Goal: Transaction & Acquisition: Book appointment/travel/reservation

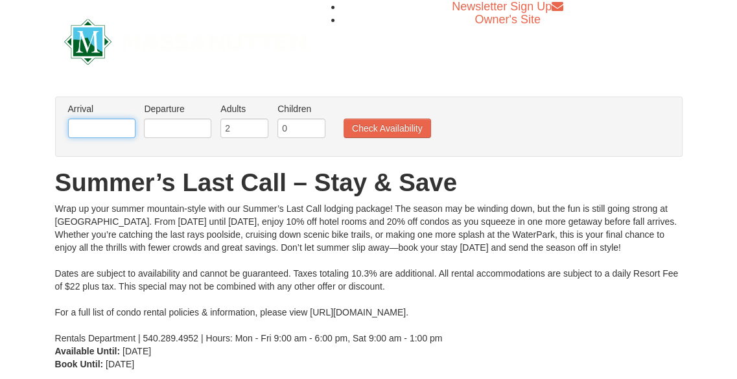
click at [124, 122] on input "text" at bounding box center [101, 128] width 67 height 19
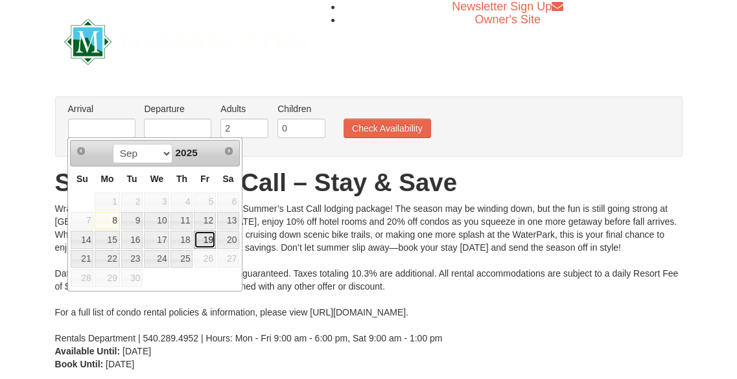
click at [213, 237] on link "19" at bounding box center [205, 240] width 22 height 18
type input "[DATE]"
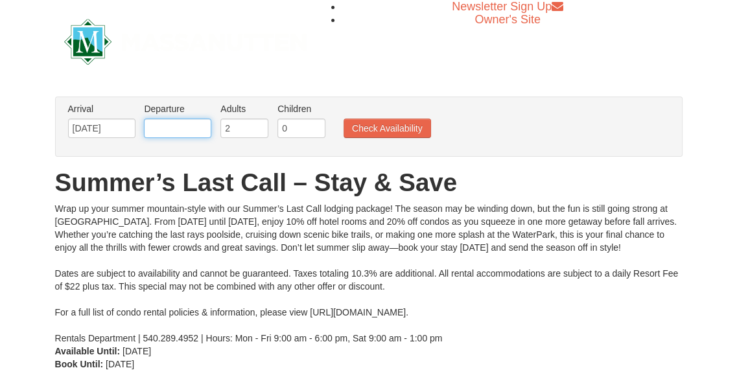
click at [183, 130] on input "text" at bounding box center [177, 128] width 67 height 19
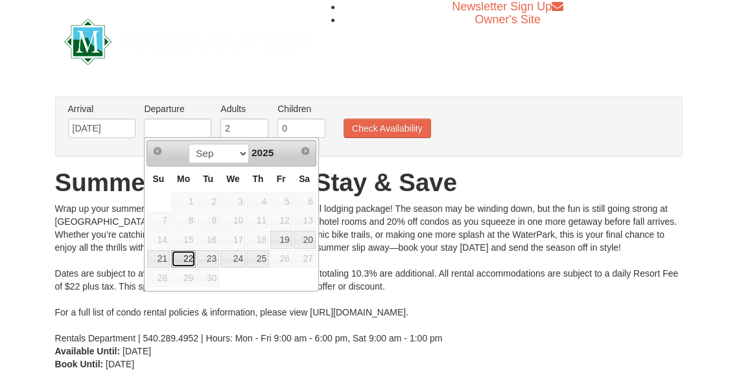
click at [175, 256] on link "22" at bounding box center [183, 259] width 25 height 18
type input "[DATE]"
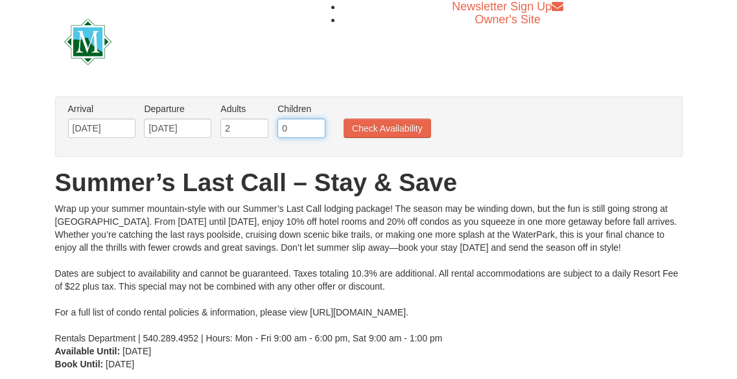
click at [292, 133] on input "0" at bounding box center [301, 128] width 48 height 19
click at [315, 130] on input "0" at bounding box center [301, 128] width 48 height 19
type input "1"
click at [316, 121] on input "1" at bounding box center [301, 128] width 48 height 19
click at [365, 131] on button "Check Availability" at bounding box center [388, 128] width 88 height 19
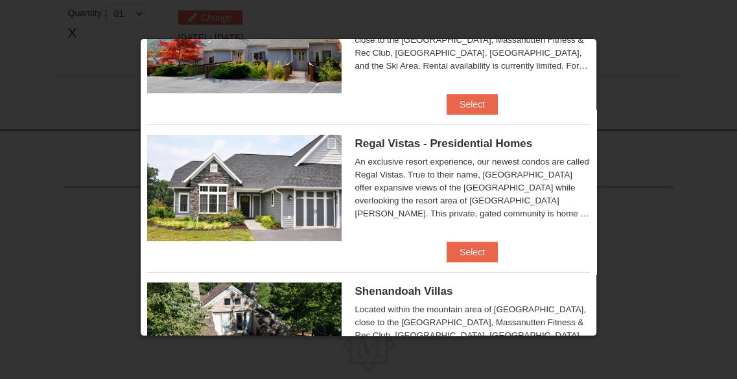
scroll to position [126, 0]
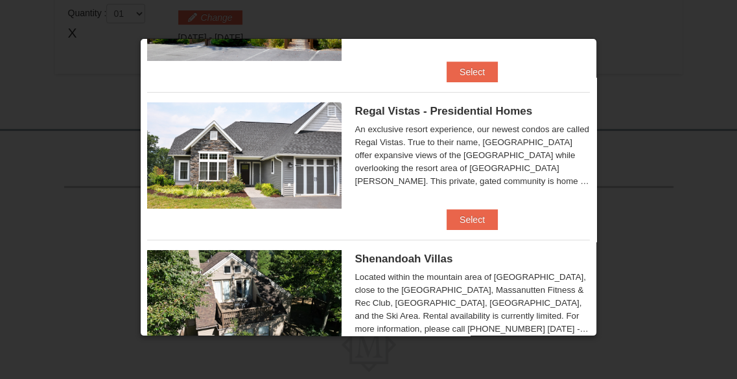
click at [316, 142] on img at bounding box center [244, 155] width 194 height 106
click at [454, 220] on button "Select" at bounding box center [472, 219] width 51 height 21
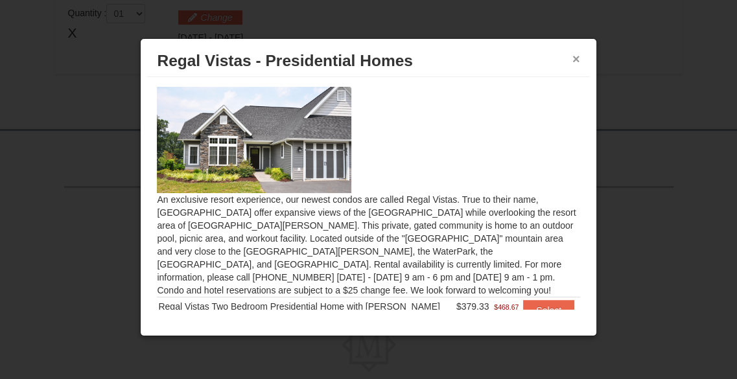
click at [576, 53] on button "×" at bounding box center [576, 59] width 8 height 13
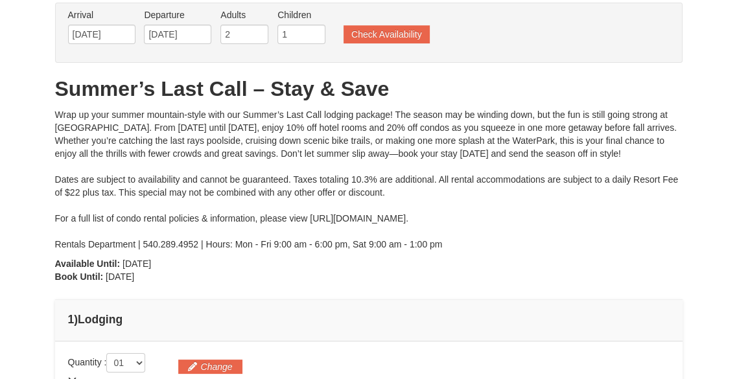
scroll to position [0, 0]
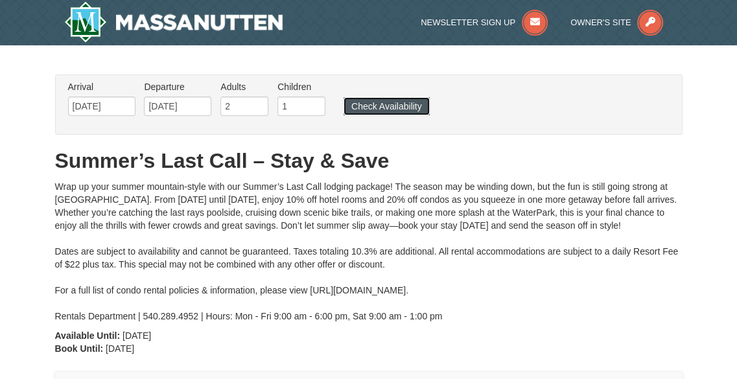
click at [395, 102] on button "Check Availability" at bounding box center [387, 106] width 86 height 18
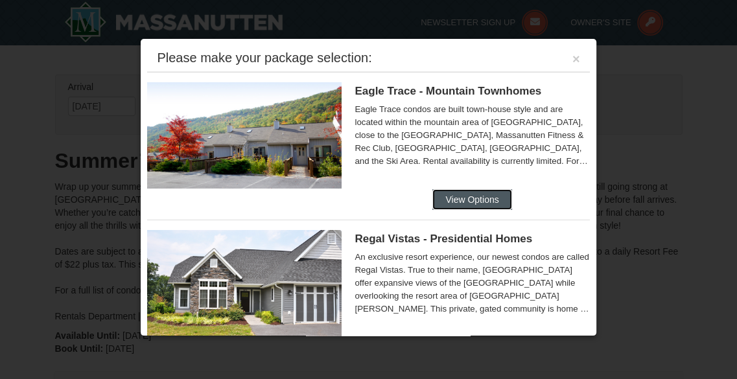
click at [464, 200] on button "View Options" at bounding box center [471, 199] width 79 height 21
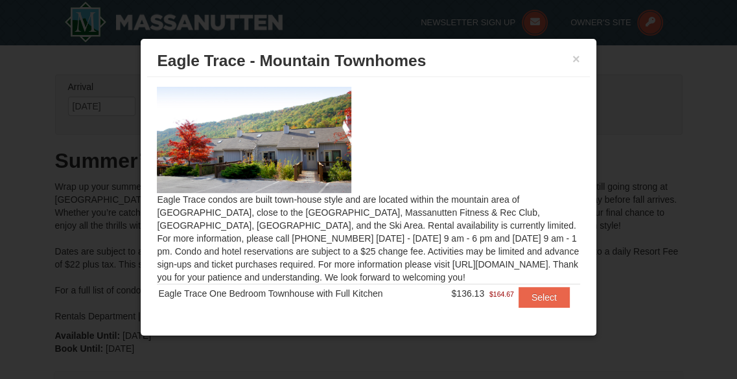
click at [608, 152] on div at bounding box center [368, 189] width 737 height 379
click at [578, 54] on button "×" at bounding box center [576, 59] width 8 height 13
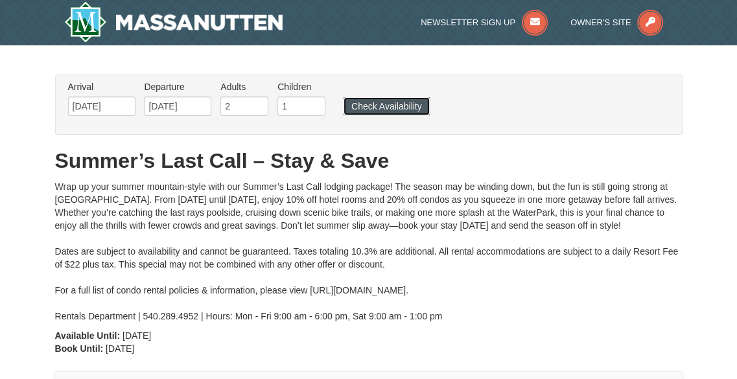
click at [373, 97] on button "Check Availability" at bounding box center [387, 106] width 86 height 18
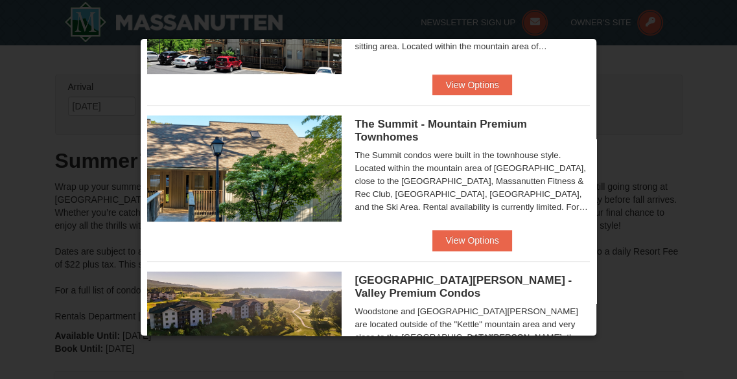
scroll to position [561, 0]
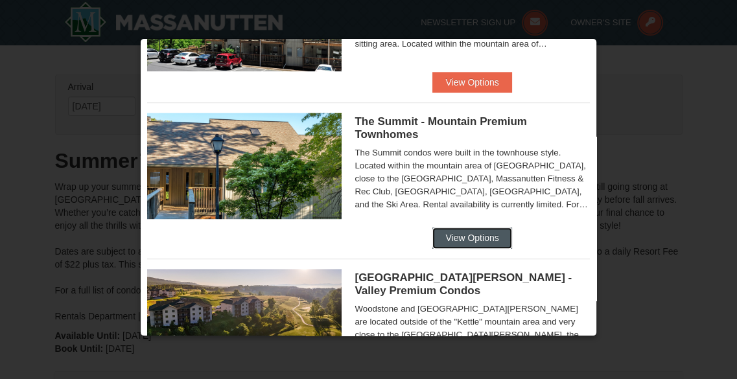
click at [471, 234] on button "View Options" at bounding box center [471, 238] width 79 height 21
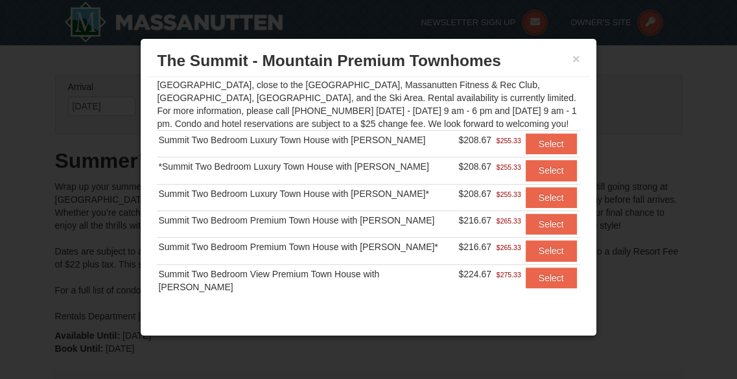
scroll to position [131, 0]
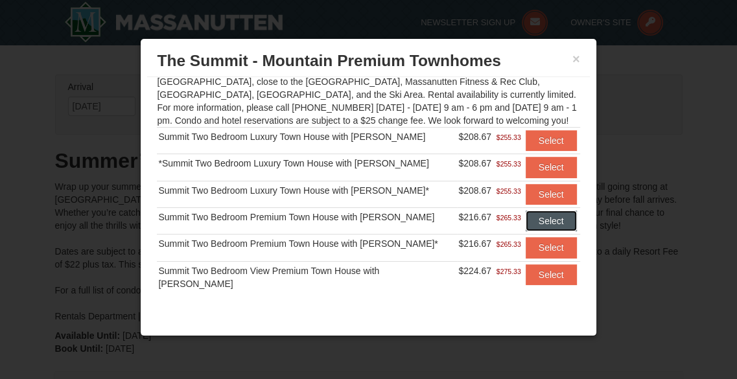
click at [526, 217] on button "Select" at bounding box center [551, 221] width 51 height 21
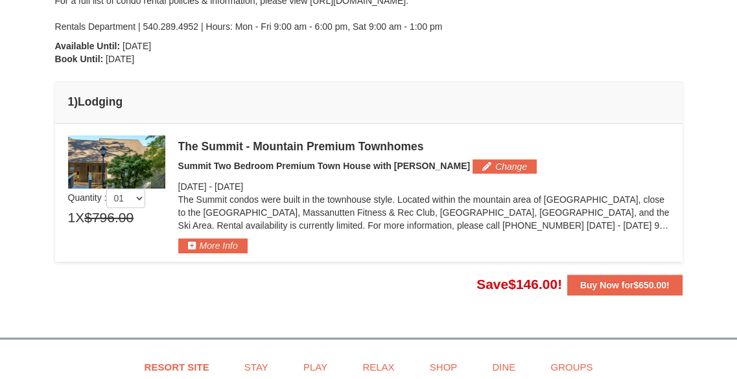
scroll to position [289, 0]
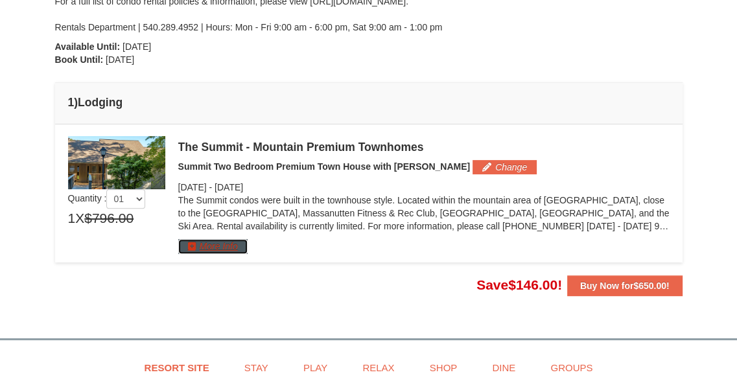
click at [223, 243] on button "More Info" at bounding box center [212, 246] width 69 height 14
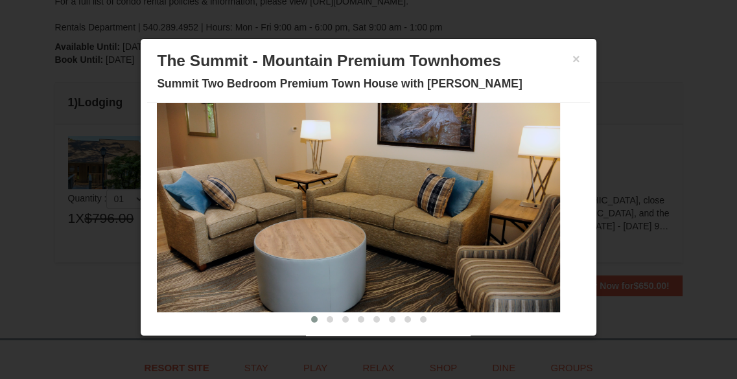
scroll to position [56, 0]
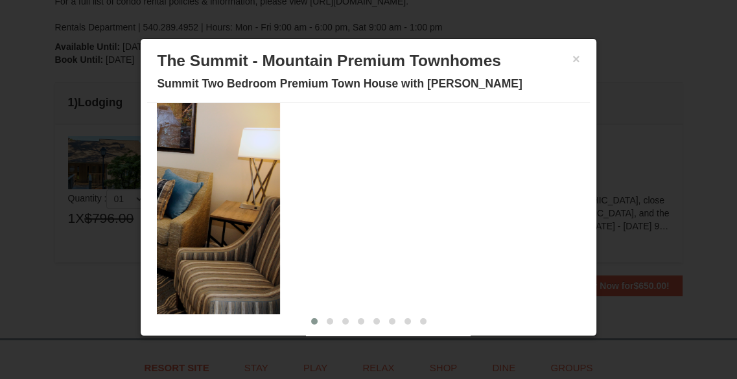
drag, startPoint x: 462, startPoint y: 207, endPoint x: 182, endPoint y: 277, distance: 288.7
click at [182, 277] on img at bounding box center [78, 204] width 403 height 221
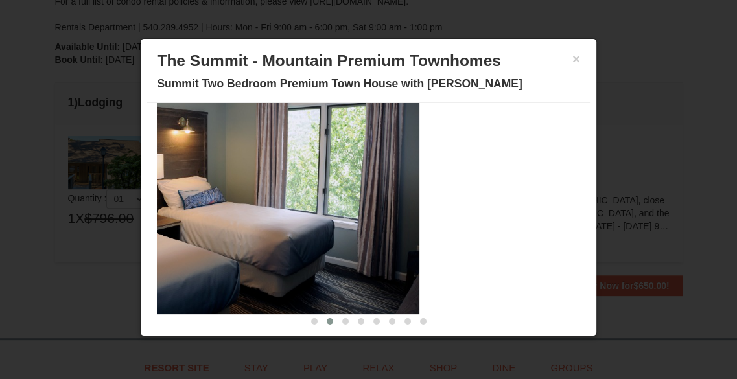
drag, startPoint x: 465, startPoint y: 248, endPoint x: 217, endPoint y: 238, distance: 248.5
click at [217, 238] on img at bounding box center [217, 204] width 403 height 221
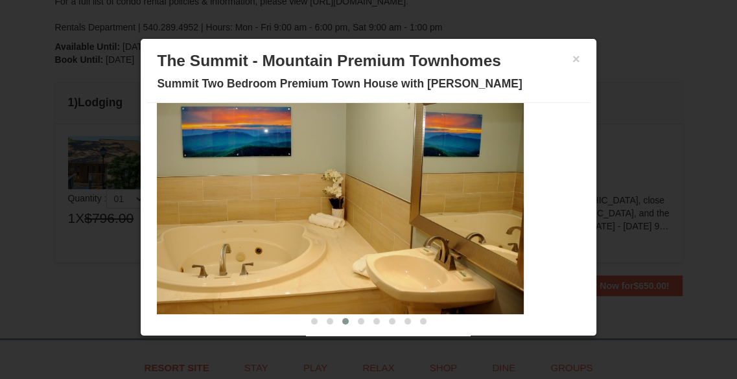
drag, startPoint x: 390, startPoint y: 193, endPoint x: 165, endPoint y: 191, distance: 225.0
click at [165, 191] on img at bounding box center [322, 204] width 403 height 221
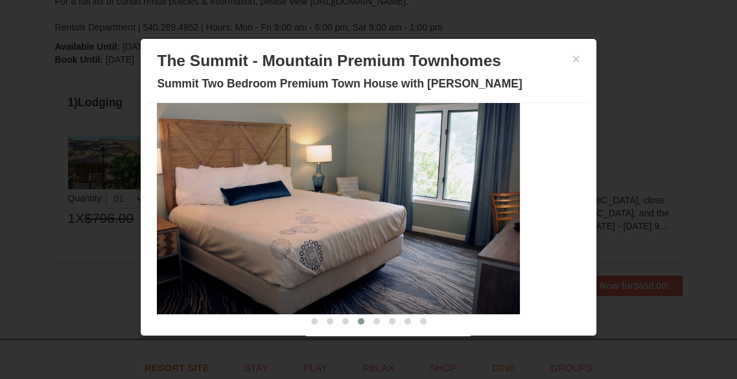
drag, startPoint x: 403, startPoint y: 178, endPoint x: 163, endPoint y: 187, distance: 240.7
click at [169, 194] on img at bounding box center [318, 204] width 403 height 221
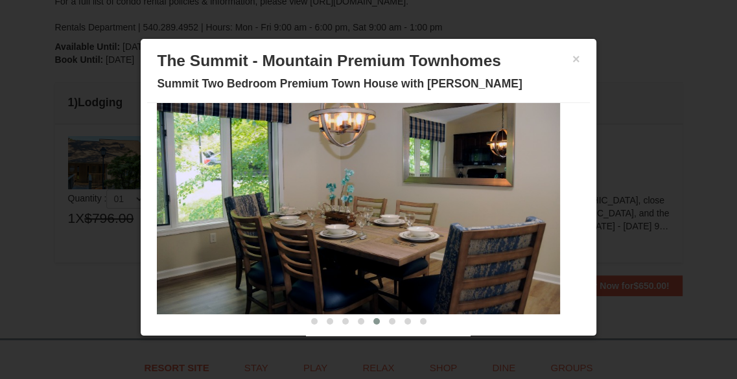
click at [478, 207] on img at bounding box center [358, 204] width 403 height 221
click at [484, 176] on img at bounding box center [358, 204] width 403 height 221
drag, startPoint x: 484, startPoint y: 176, endPoint x: 246, endPoint y: 186, distance: 238.2
click at [247, 187] on img at bounding box center [358, 204] width 403 height 221
click at [389, 322] on span at bounding box center [392, 321] width 6 height 6
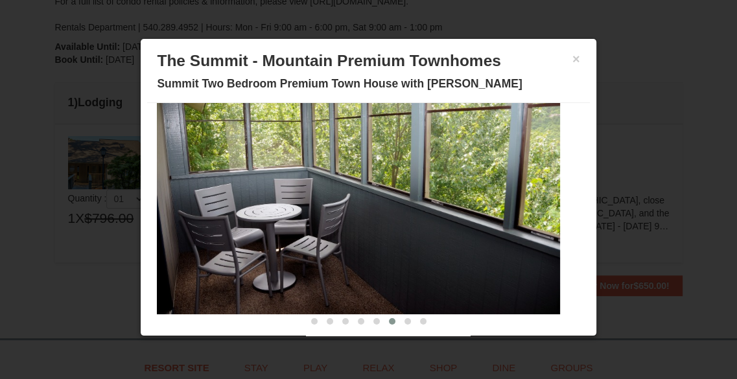
click at [405, 321] on span at bounding box center [408, 321] width 6 height 6
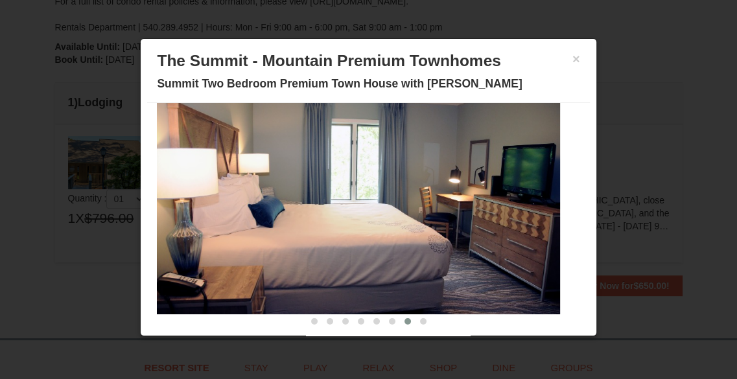
click at [420, 322] on span at bounding box center [423, 321] width 6 height 6
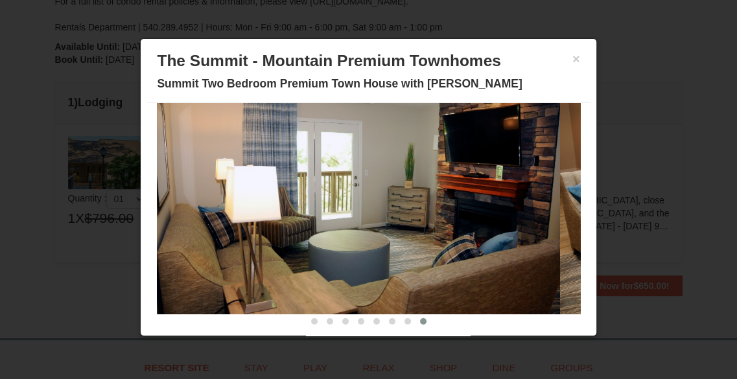
click at [405, 323] on span at bounding box center [408, 321] width 6 height 6
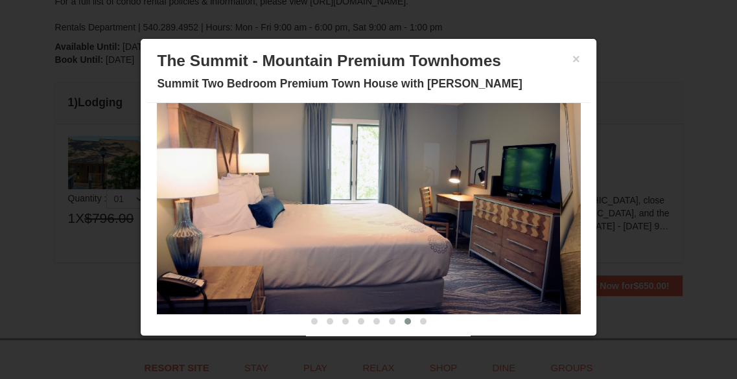
click at [389, 320] on span at bounding box center [392, 321] width 6 height 6
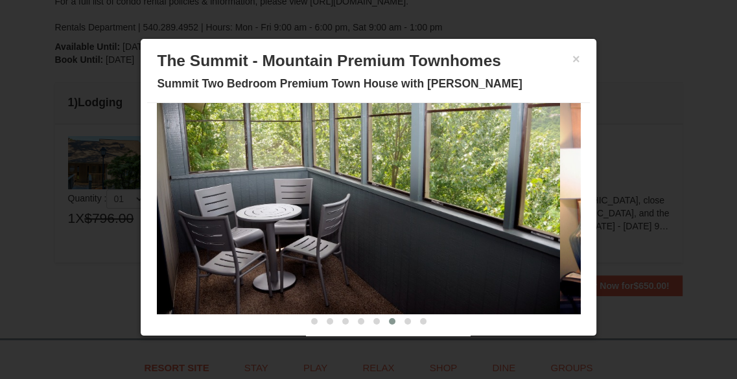
click at [373, 318] on span at bounding box center [376, 321] width 6 height 6
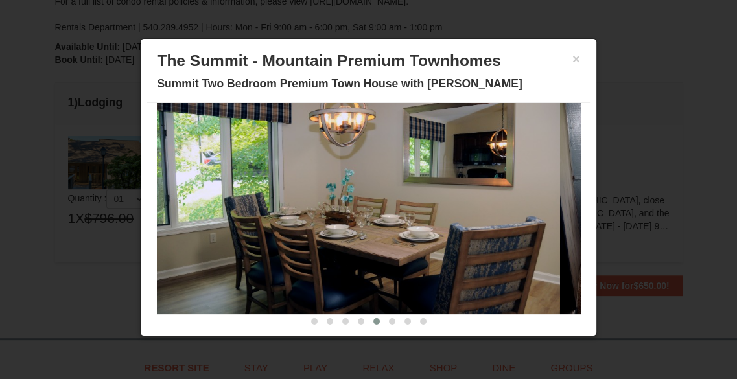
click at [353, 318] on button at bounding box center [361, 321] width 16 height 13
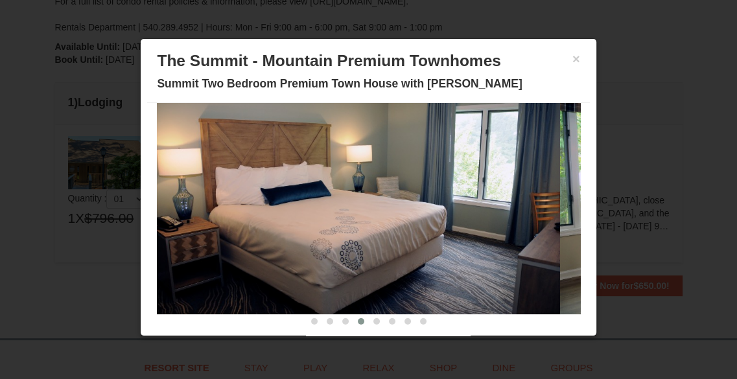
click at [338, 317] on button at bounding box center [346, 321] width 16 height 13
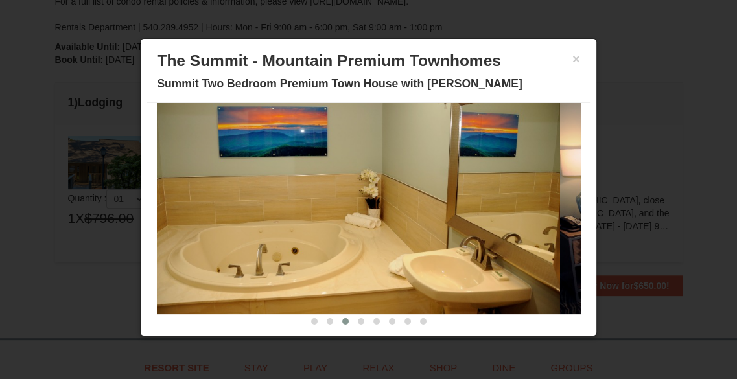
click at [327, 320] on span at bounding box center [330, 321] width 6 height 6
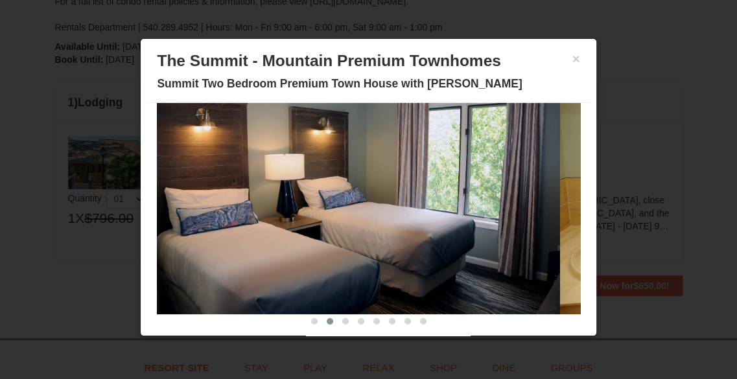
click at [307, 318] on button at bounding box center [315, 321] width 16 height 13
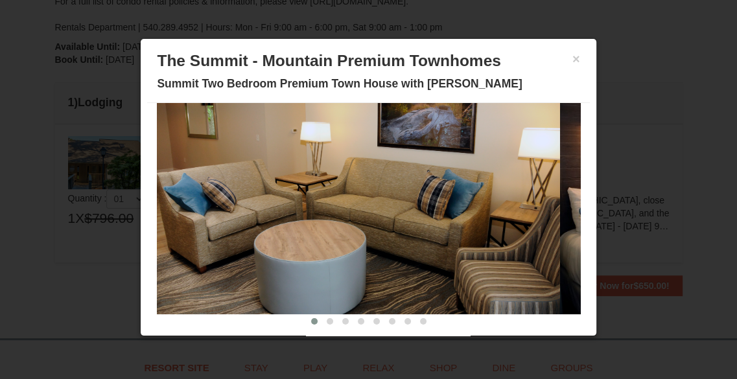
scroll to position [0, 0]
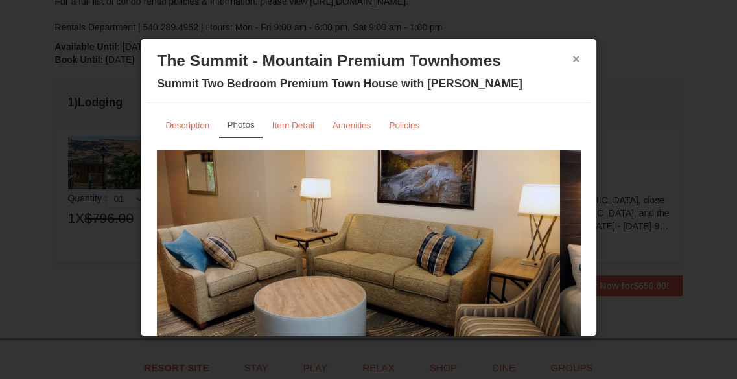
click at [572, 59] on button "×" at bounding box center [576, 59] width 8 height 13
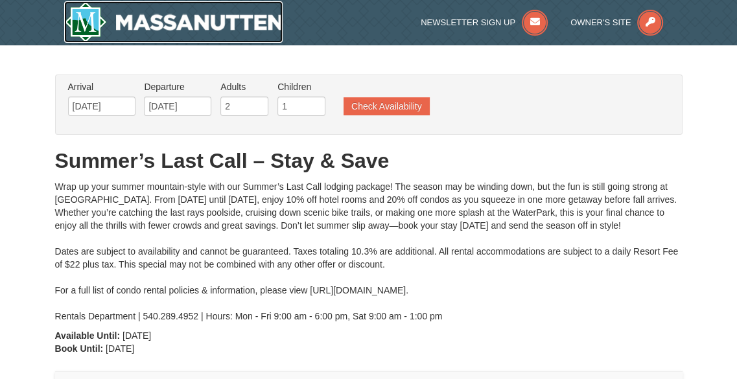
click at [101, 21] on img at bounding box center [173, 21] width 219 height 41
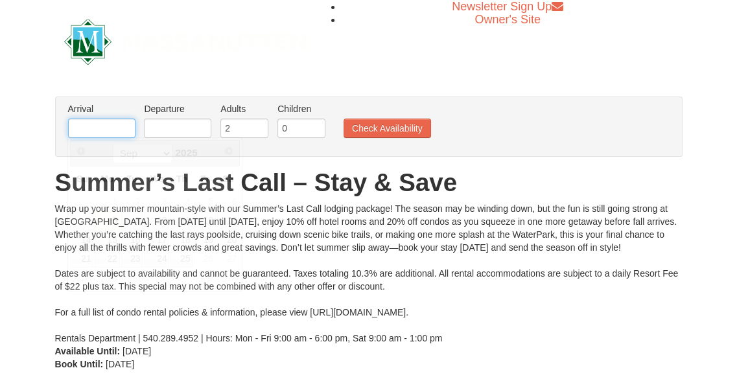
click at [109, 121] on input "text" at bounding box center [101, 128] width 67 height 19
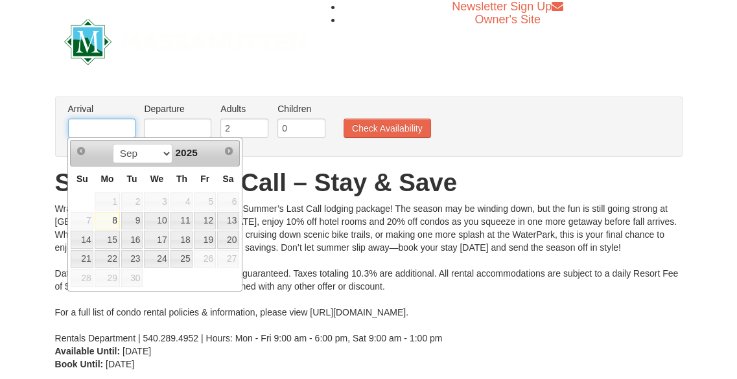
type input "[DATE]"
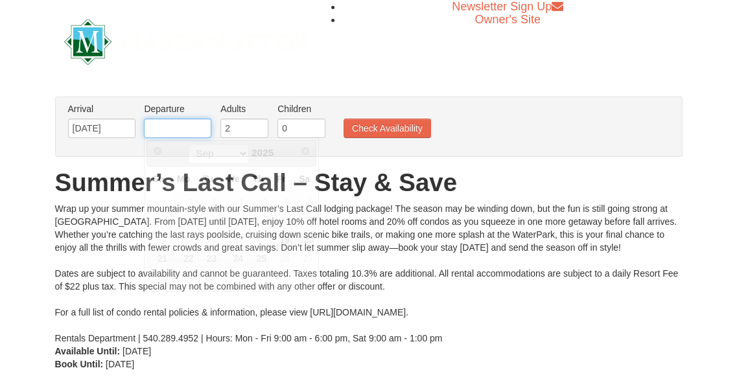
click at [191, 129] on input "text" at bounding box center [177, 128] width 67 height 19
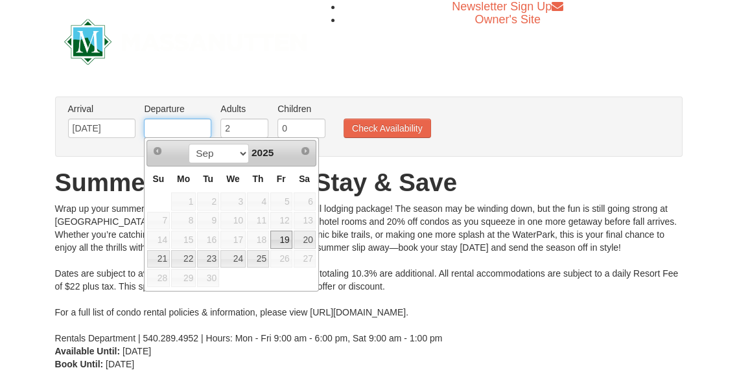
type input "[DATE]"
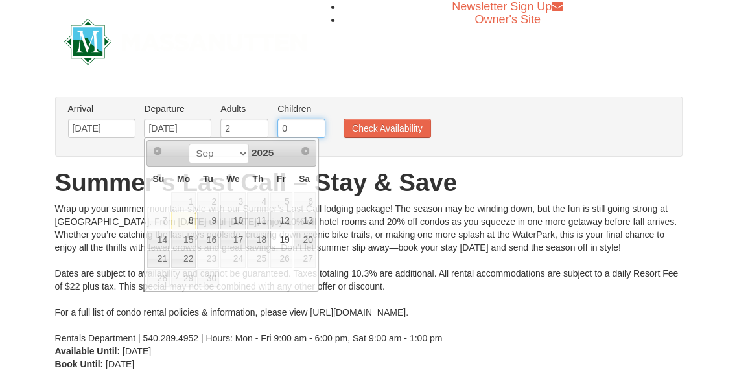
click at [312, 120] on input "0" at bounding box center [301, 128] width 48 height 19
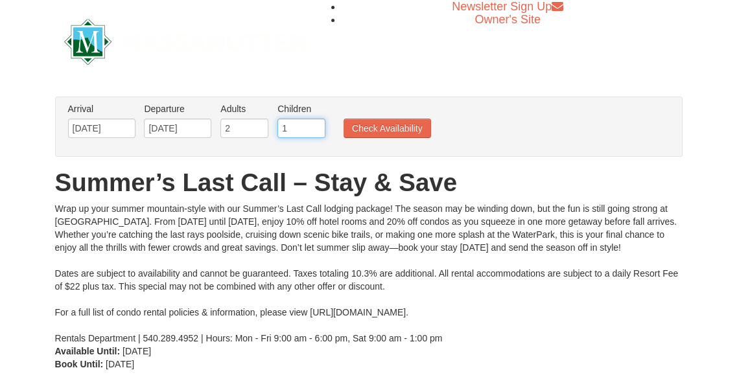
click at [316, 124] on input "1" at bounding box center [301, 128] width 48 height 19
type input "2"
click at [316, 124] on input "2" at bounding box center [301, 128] width 48 height 19
click at [381, 115] on ul "Arrival Please format dates MM/DD/YYYY Please format dates MM/DD/YYYY 09/19/202…" at bounding box center [362, 123] width 594 height 42
click at [381, 124] on button "Check Availability" at bounding box center [388, 128] width 88 height 19
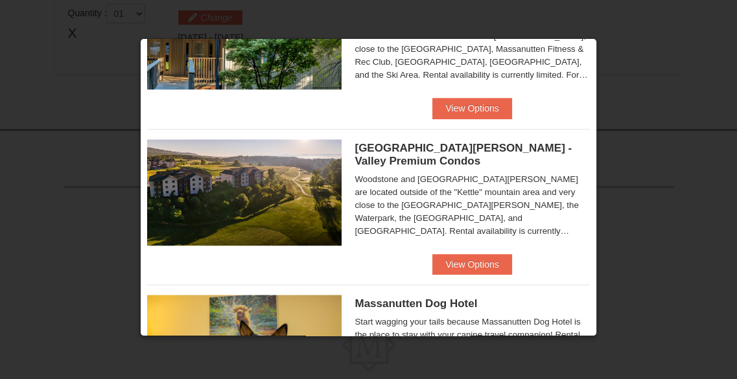
scroll to position [701, 0]
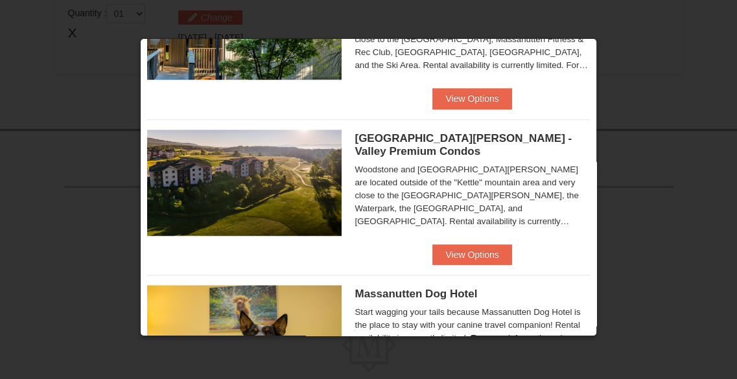
click at [483, 242] on div "Woodstone Meadows - Valley Premium Condos Woodstone and Woodstone Casa de Campo…" at bounding box center [368, 181] width 442 height 125
click at [480, 252] on button "View Options" at bounding box center [471, 254] width 79 height 21
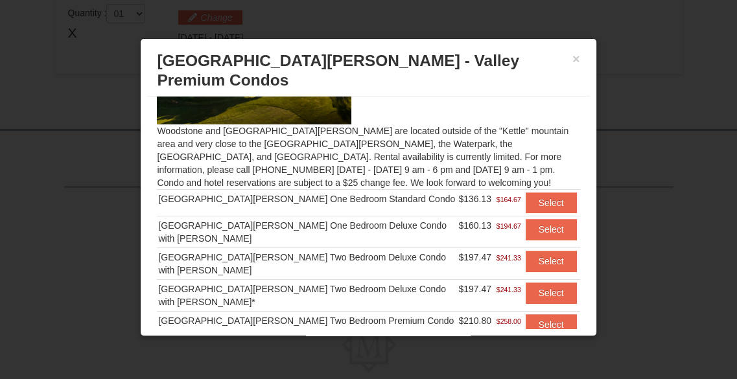
scroll to position [89, 0]
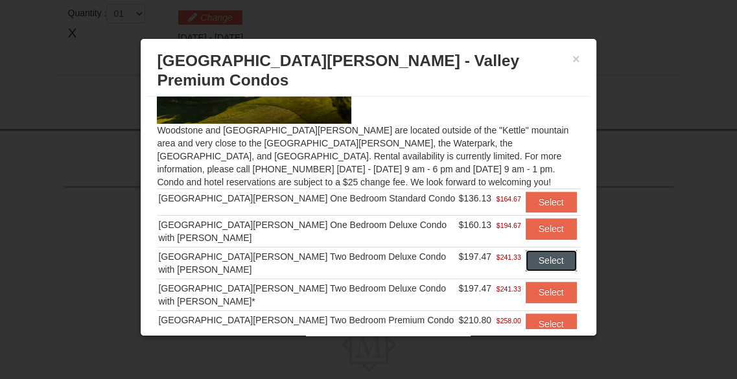
click at [526, 250] on button "Select" at bounding box center [551, 260] width 51 height 21
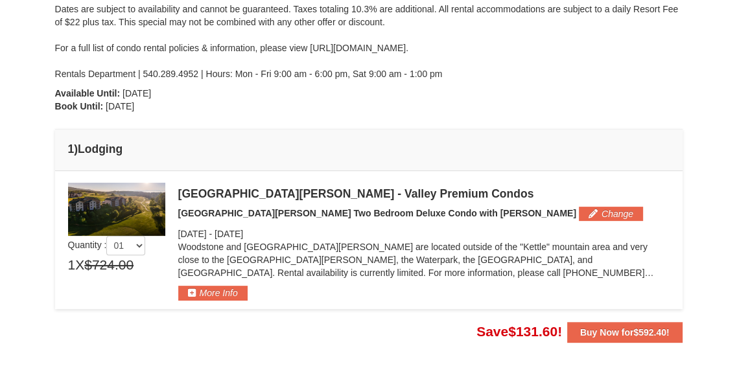
scroll to position [241, 0]
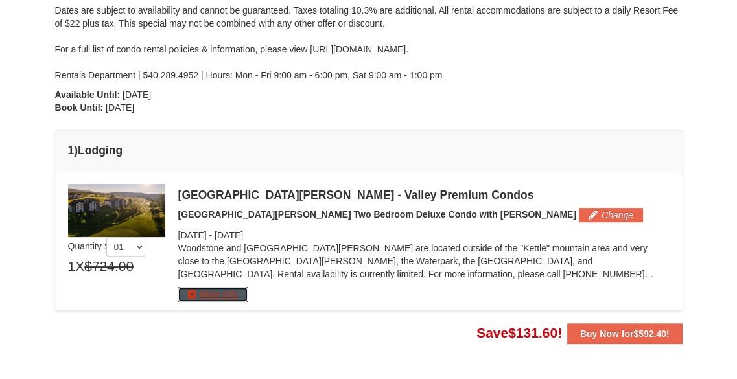
click at [197, 292] on button "More Info" at bounding box center [212, 294] width 69 height 14
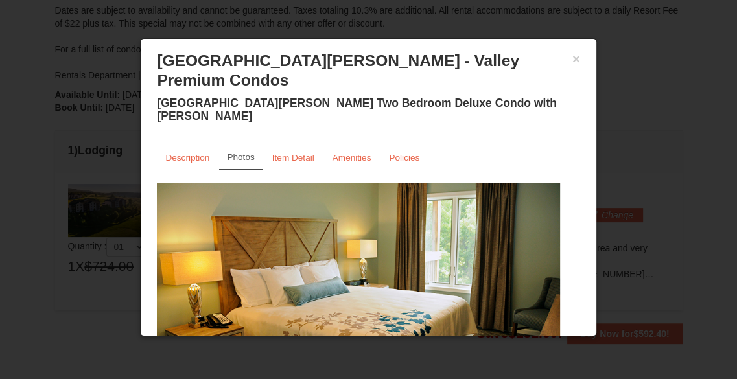
drag, startPoint x: 569, startPoint y: 147, endPoint x: 579, endPoint y: 219, distance: 72.7
click at [579, 219] on div "Description Photos Item Detail Amenities Policies Woodstone Meadows - Valley Pr…" at bounding box center [368, 251] width 442 height 233
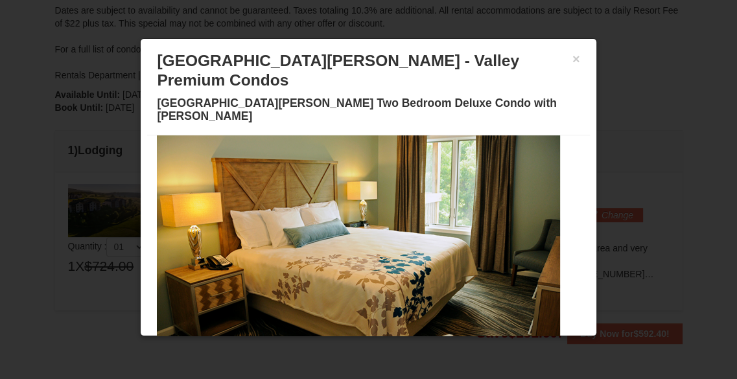
click at [283, 346] on button at bounding box center [291, 352] width 16 height 13
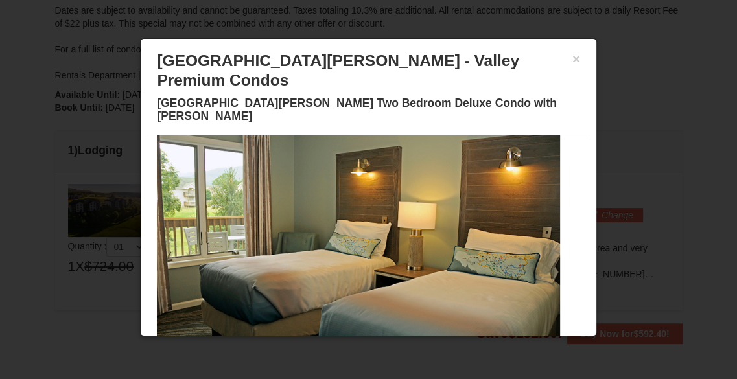
click at [299, 346] on button at bounding box center [307, 352] width 16 height 13
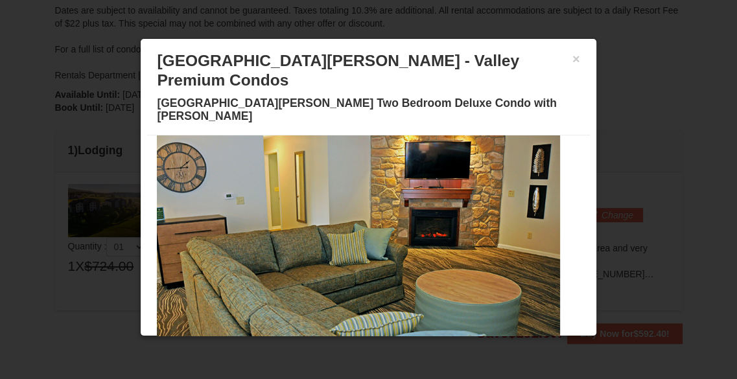
click at [314, 346] on button at bounding box center [322, 352] width 16 height 13
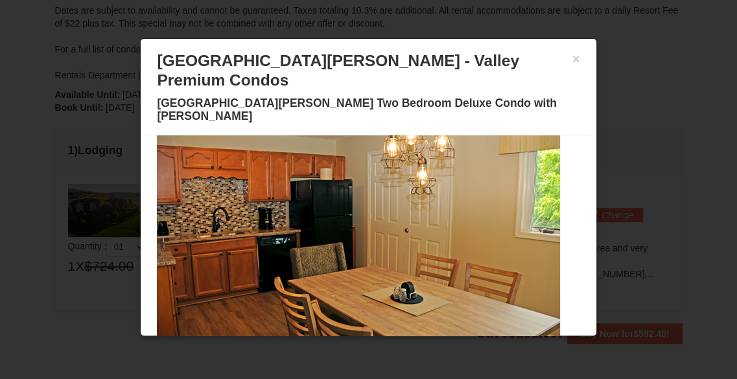
click at [335, 349] on span at bounding box center [338, 352] width 6 height 6
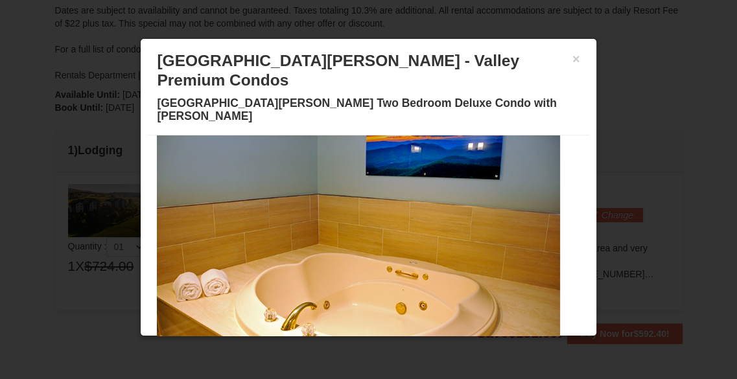
click at [350, 349] on span at bounding box center [353, 352] width 6 height 6
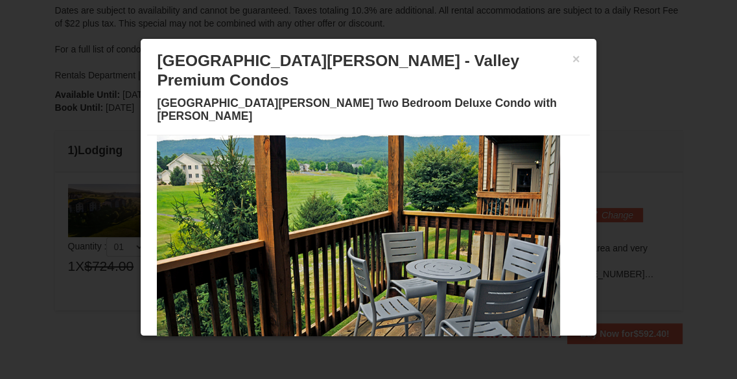
click at [361, 346] on button at bounding box center [369, 352] width 16 height 13
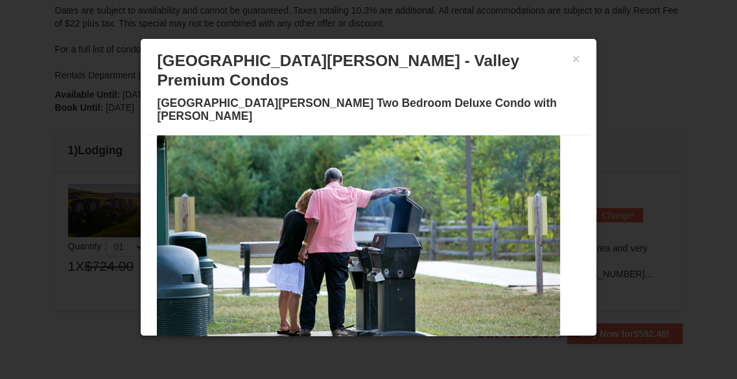
click at [350, 349] on span at bounding box center [353, 352] width 6 height 6
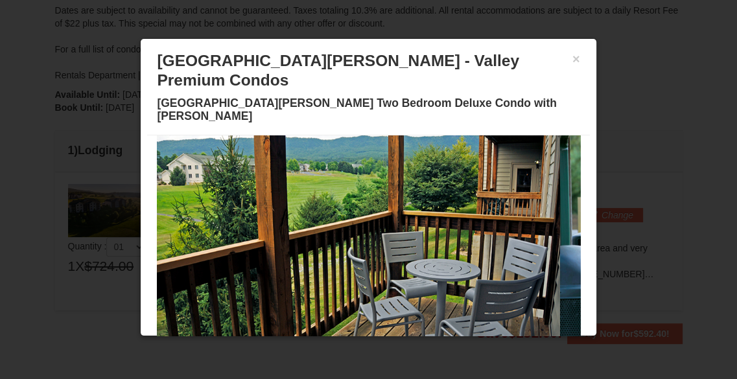
click at [381, 349] on span at bounding box center [384, 352] width 6 height 6
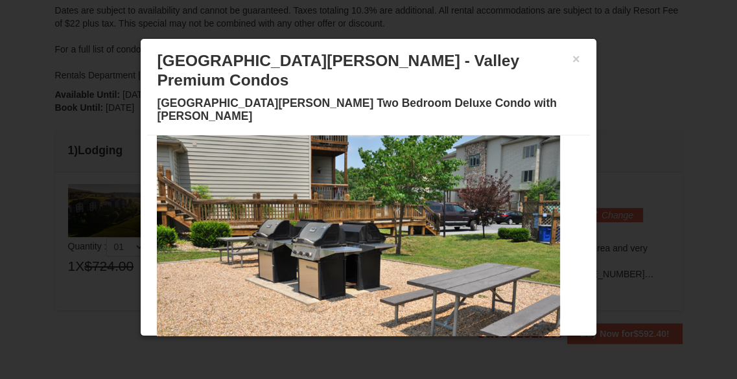
click at [392, 346] on button at bounding box center [400, 352] width 16 height 13
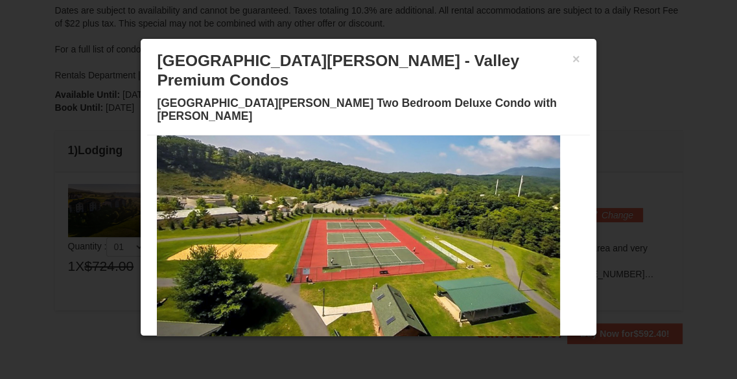
click at [408, 346] on button at bounding box center [416, 352] width 16 height 13
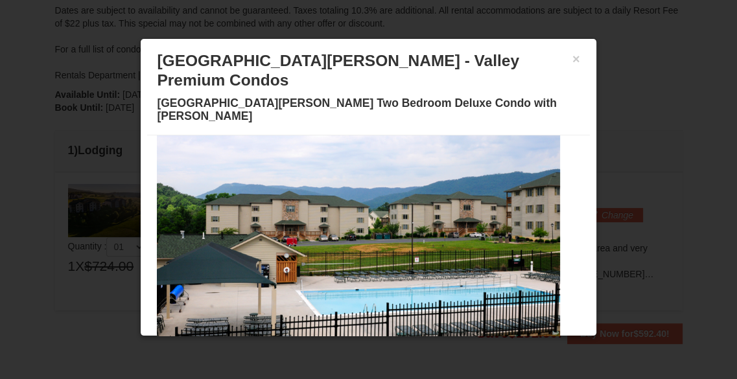
click at [428, 349] on span at bounding box center [431, 352] width 6 height 6
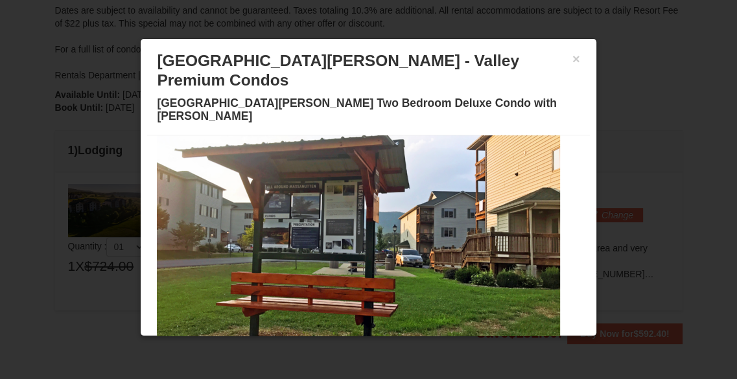
click at [443, 349] on span at bounding box center [446, 352] width 6 height 6
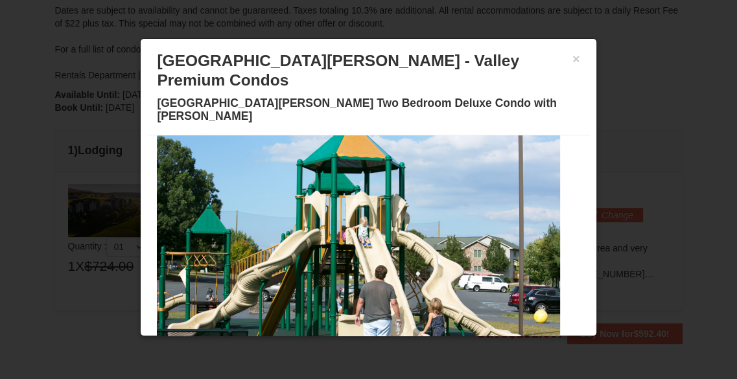
click at [459, 349] on span at bounding box center [462, 352] width 6 height 6
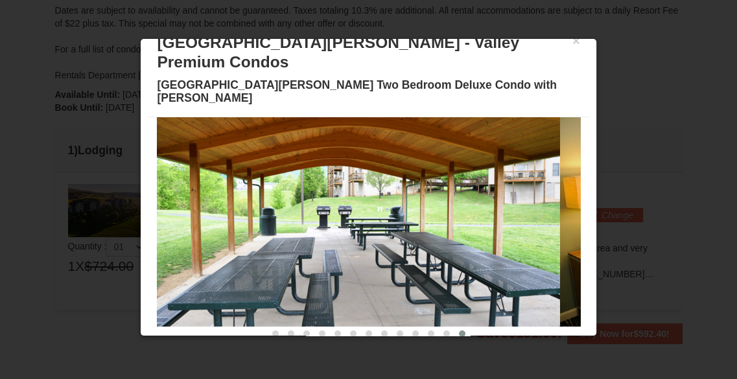
scroll to position [0, 0]
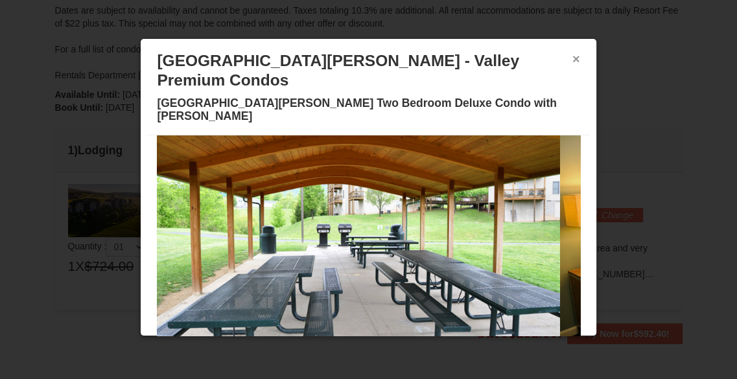
click at [572, 56] on button "×" at bounding box center [576, 59] width 8 height 13
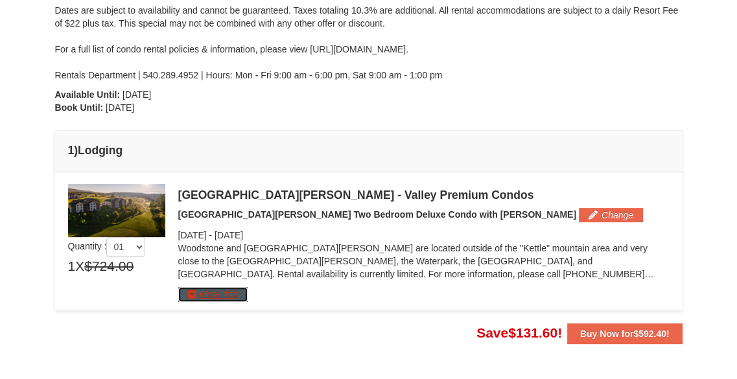
click at [234, 292] on button "More Info" at bounding box center [212, 294] width 69 height 14
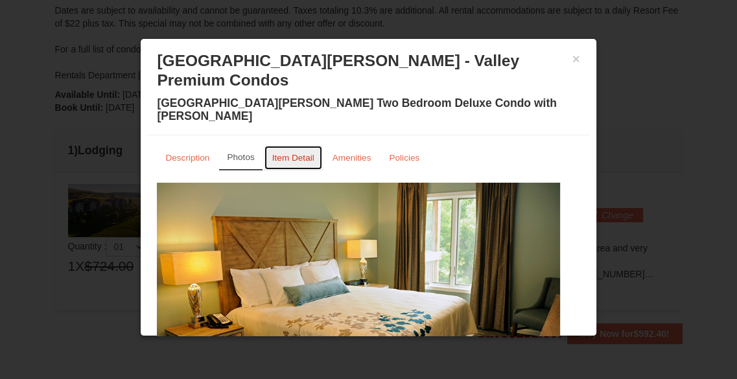
click at [303, 153] on small "Item Detail" at bounding box center [293, 158] width 42 height 10
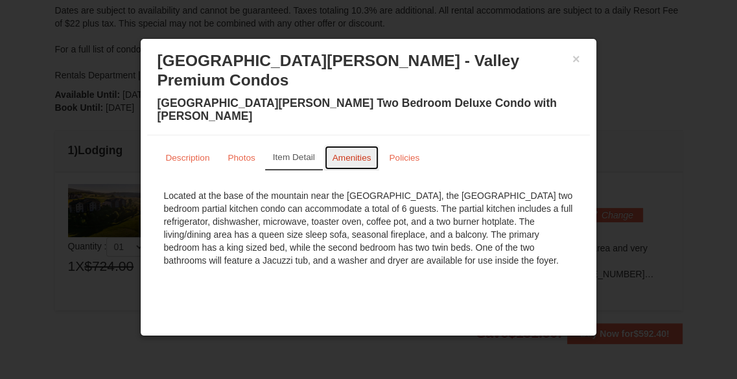
click at [348, 153] on small "Amenities" at bounding box center [352, 158] width 39 height 10
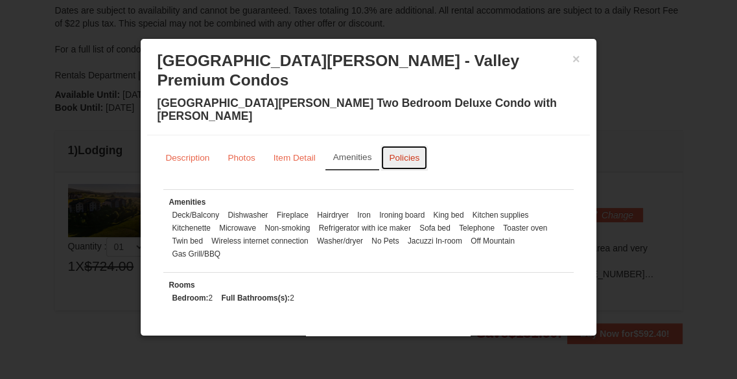
click at [401, 153] on small "Policies" at bounding box center [404, 158] width 30 height 10
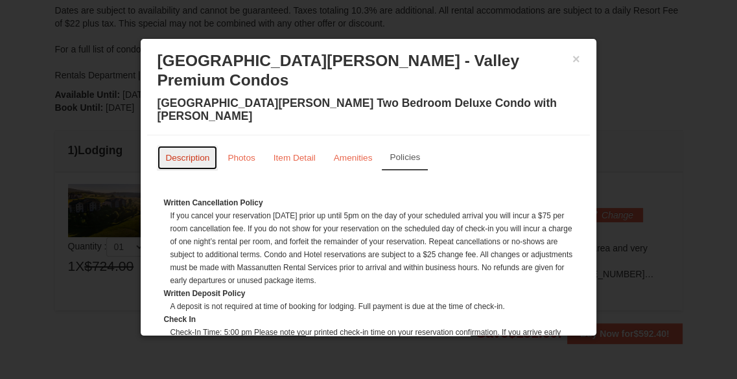
click at [200, 153] on small "Description" at bounding box center [187, 158] width 44 height 10
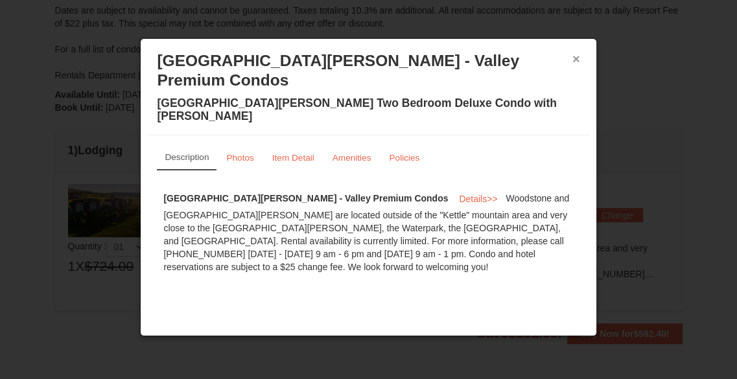
click at [575, 56] on button "×" at bounding box center [576, 59] width 8 height 13
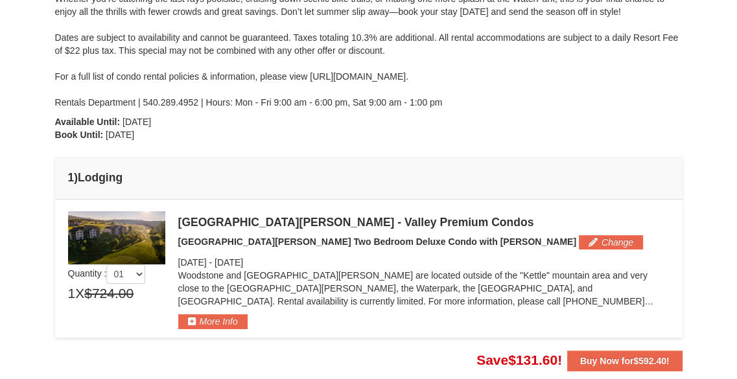
scroll to position [213, 0]
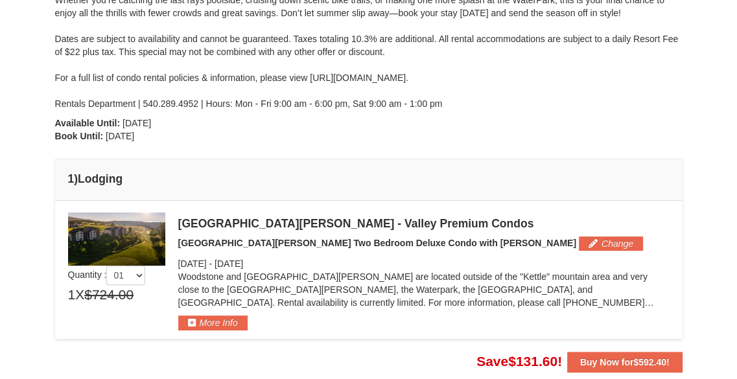
click at [465, 77] on div "Wrap up your summer mountain-style with our Summer’s Last Call lodging package!…" at bounding box center [369, 39] width 628 height 143
drag, startPoint x: 487, startPoint y: 75, endPoint x: 310, endPoint y: 77, distance: 177.0
click at [310, 77] on div "Wrap up your summer mountain-style with our Summer’s Last Call lodging package!…" at bounding box center [369, 39] width 628 height 143
copy div "https://www.massresort.com/stay/rental-info/"
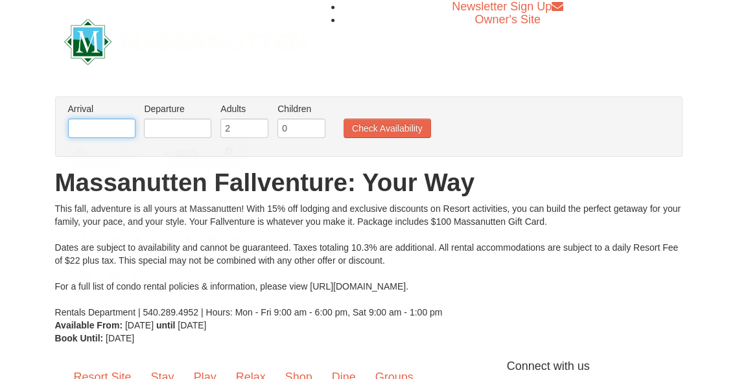
click at [115, 119] on input "text" at bounding box center [101, 128] width 67 height 19
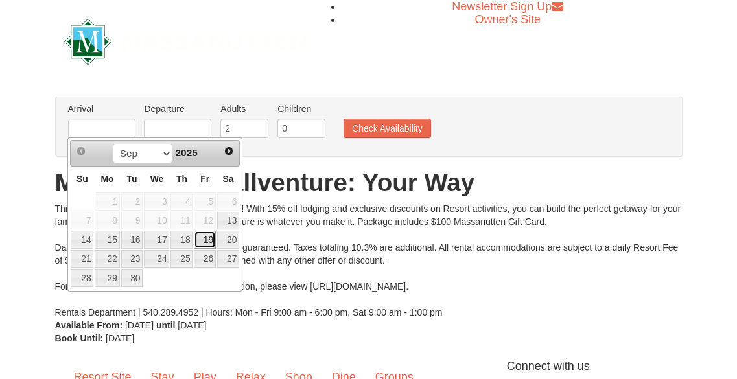
click at [207, 241] on link "19" at bounding box center [205, 240] width 22 height 18
type input "[DATE]"
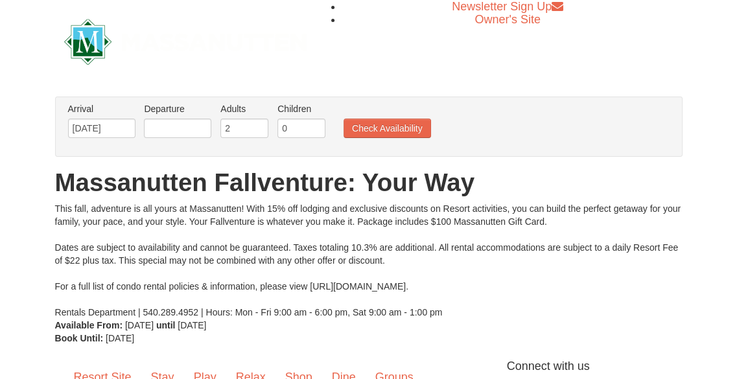
click at [192, 110] on label "Departure Please format dates MM/DD/YYYY Please format dates MM/DD/YYYY" at bounding box center [177, 108] width 67 height 13
click at [187, 124] on input "text" at bounding box center [177, 128] width 67 height 19
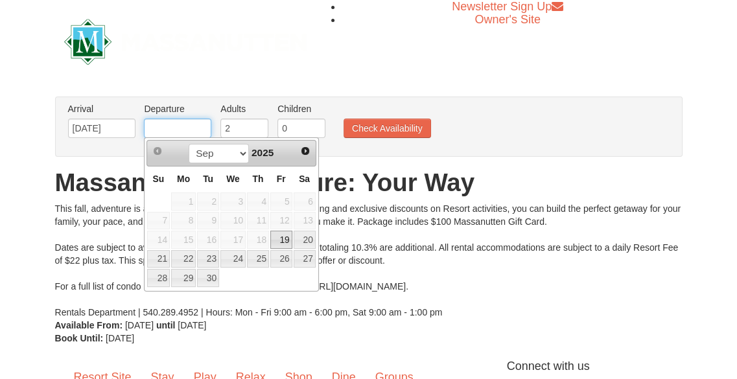
type input "[DATE]"
click at [316, 120] on input "0" at bounding box center [301, 128] width 48 height 19
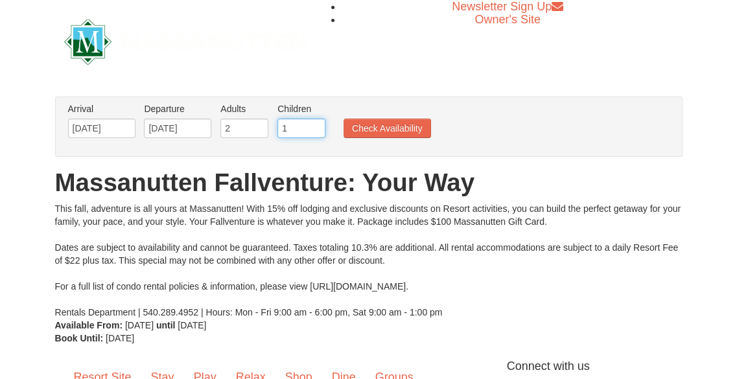
type input "1"
click at [315, 124] on input "1" at bounding box center [301, 128] width 48 height 19
click at [351, 124] on button "Check Availability" at bounding box center [388, 128] width 88 height 19
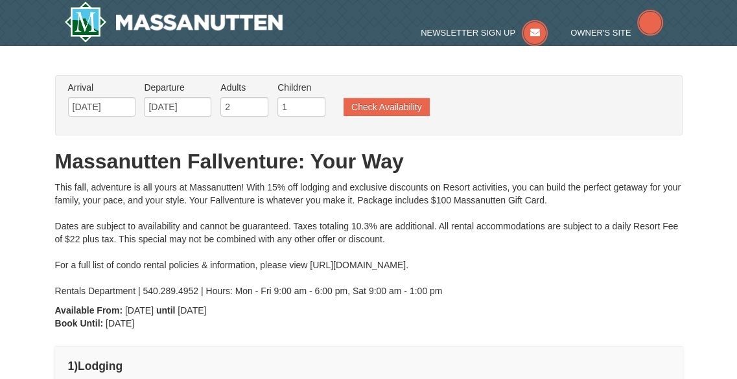
type input "[DATE]"
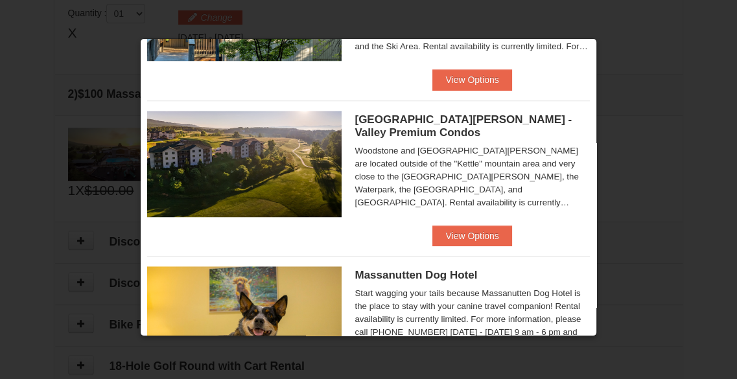
scroll to position [732, 0]
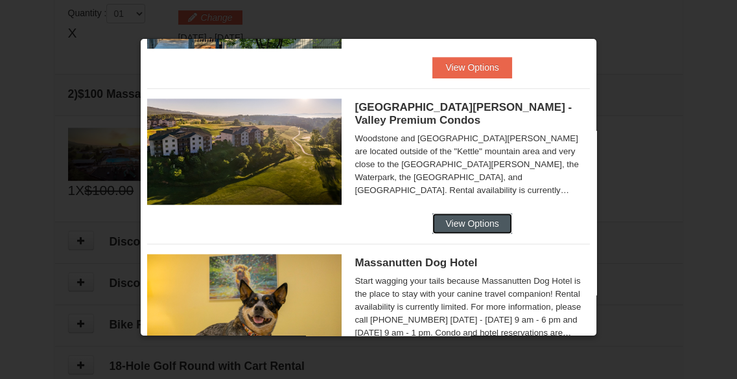
click at [473, 218] on button "View Options" at bounding box center [471, 223] width 79 height 21
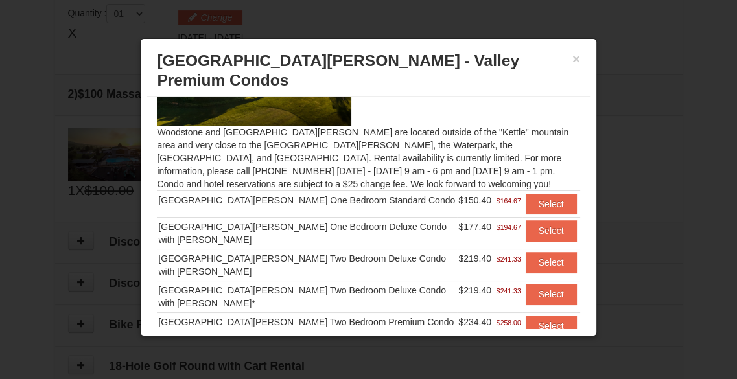
scroll to position [84, 0]
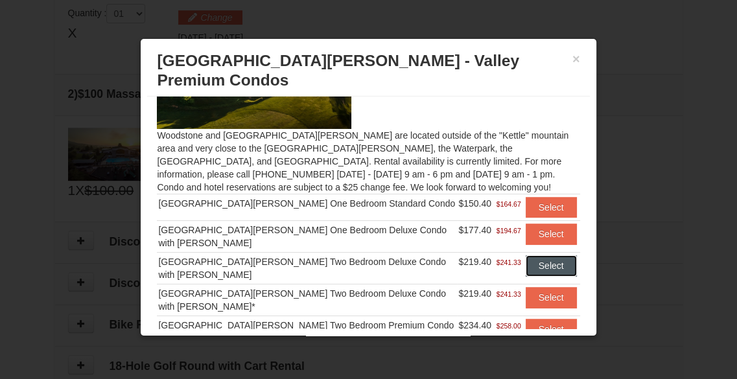
click at [532, 255] on button "Select" at bounding box center [551, 265] width 51 height 21
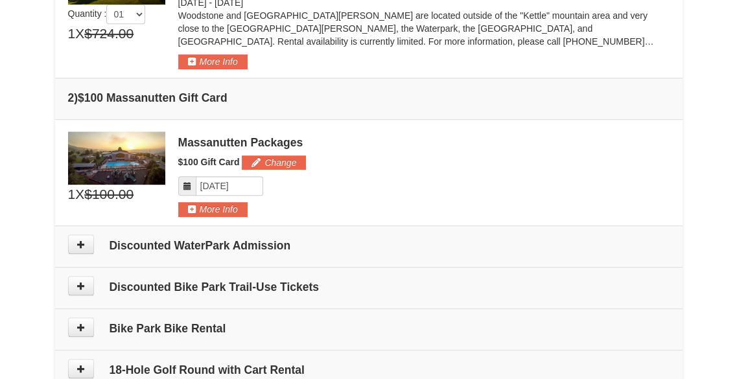
scroll to position [460, 0]
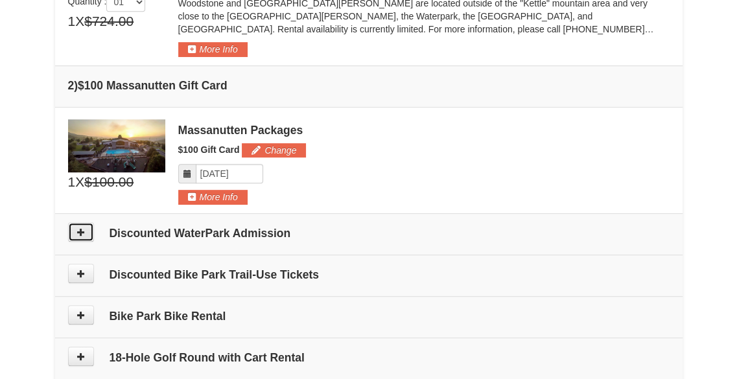
click at [82, 237] on button at bounding box center [81, 231] width 26 height 19
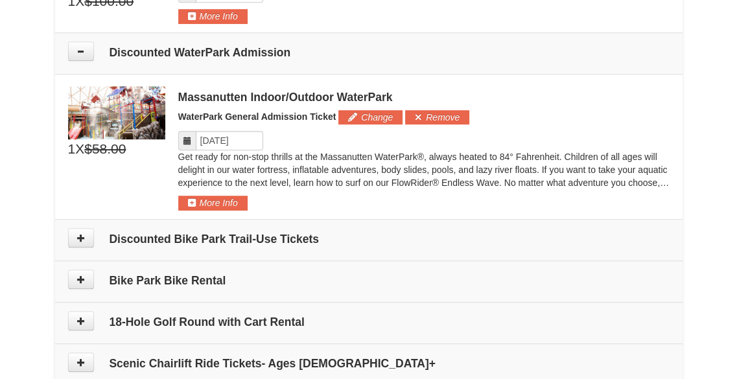
scroll to position [672, 0]
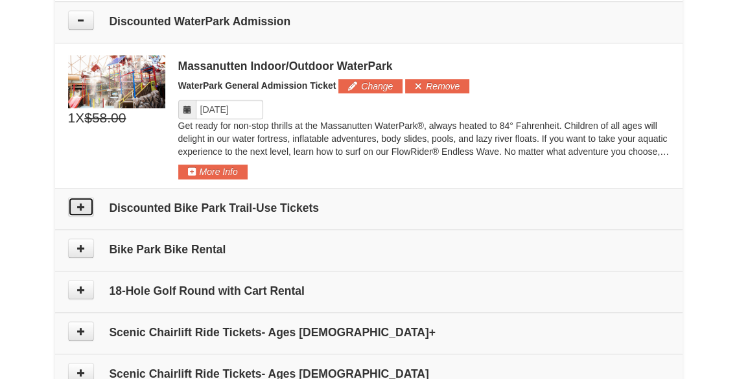
click at [83, 202] on icon at bounding box center [81, 206] width 9 height 9
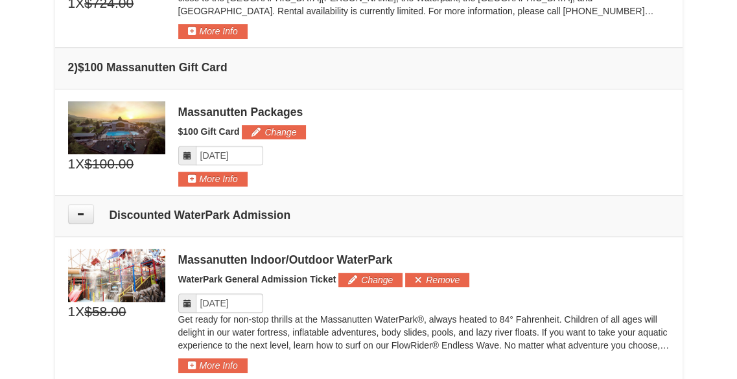
scroll to position [477, 0]
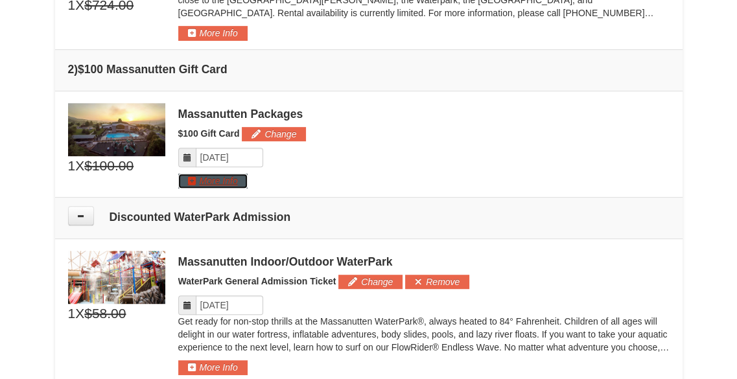
click at [224, 185] on button "More Info" at bounding box center [212, 181] width 69 height 14
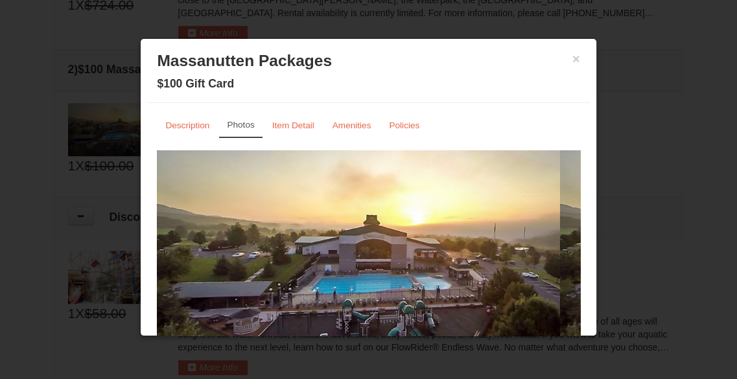
scroll to position [45, 0]
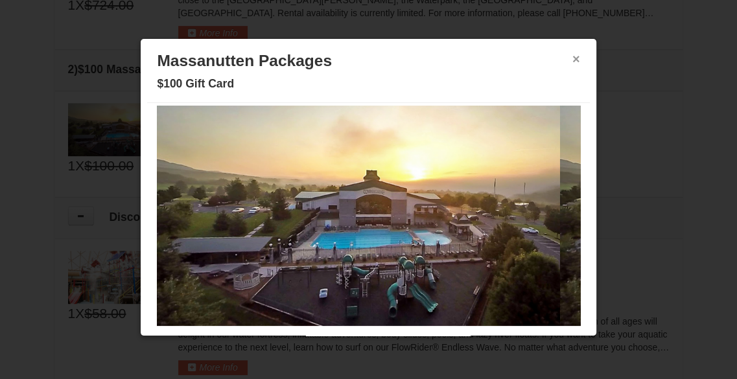
click at [572, 56] on button "×" at bounding box center [576, 59] width 8 height 13
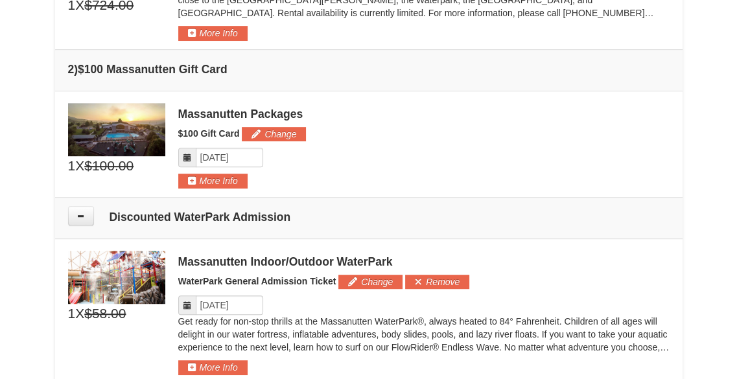
click at [571, 120] on div "Massanutten Packages $100 Gift Card Change Please format dates MM/DD/YYYY" at bounding box center [423, 146] width 491 height 86
